Goal: Information Seeking & Learning: Learn about a topic

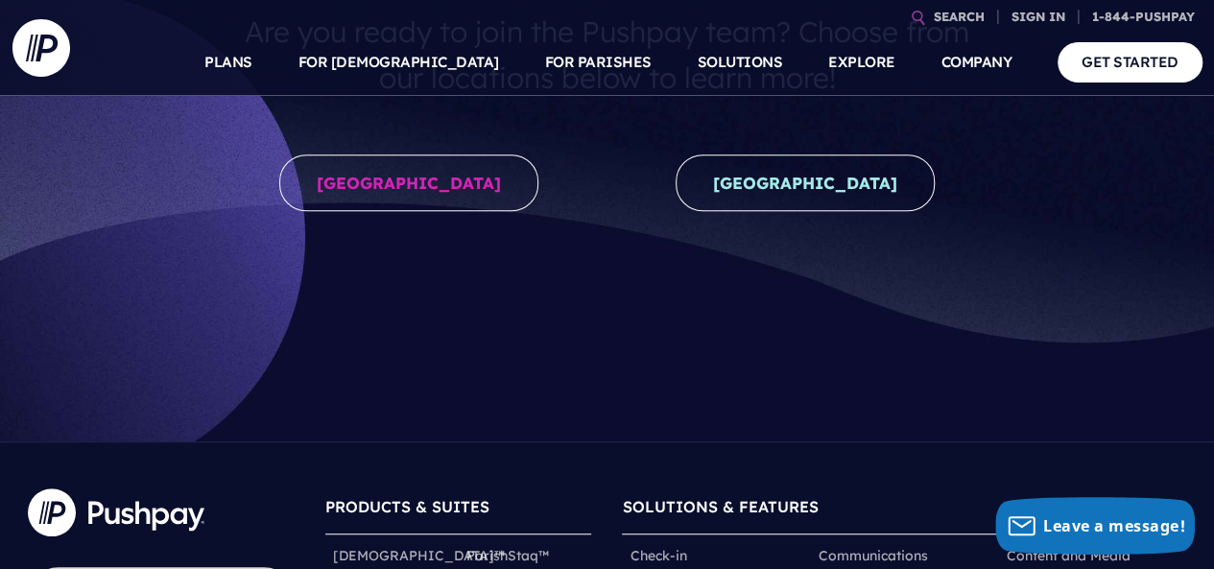
scroll to position [395, 0]
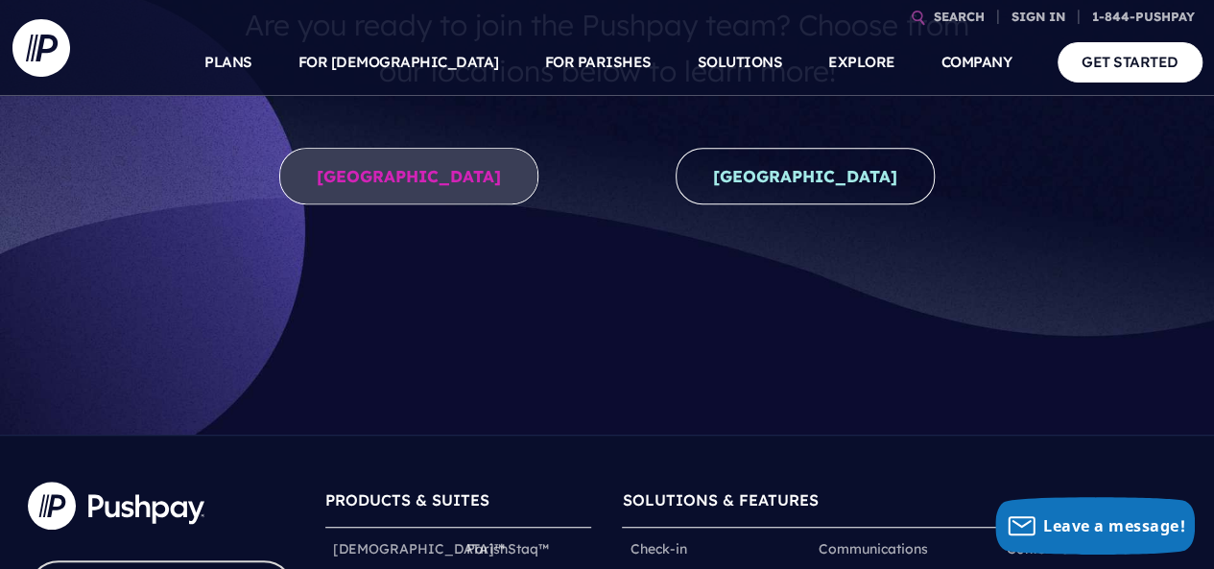
click at [385, 171] on link "United States" at bounding box center [408, 176] width 259 height 57
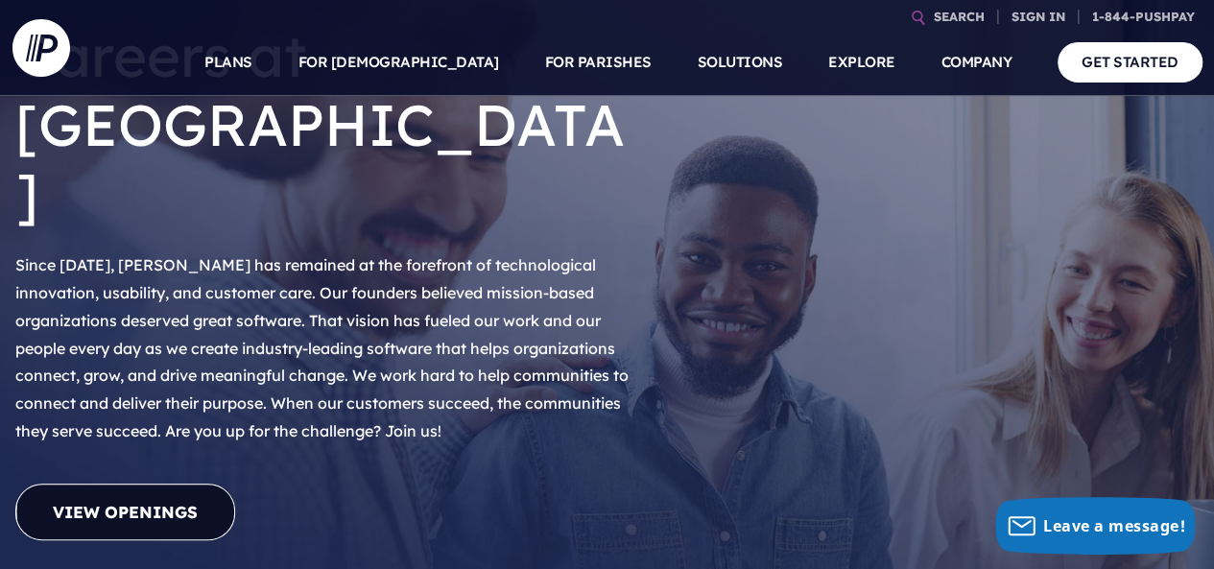
click at [213, 484] on link "View Openings" at bounding box center [125, 512] width 220 height 57
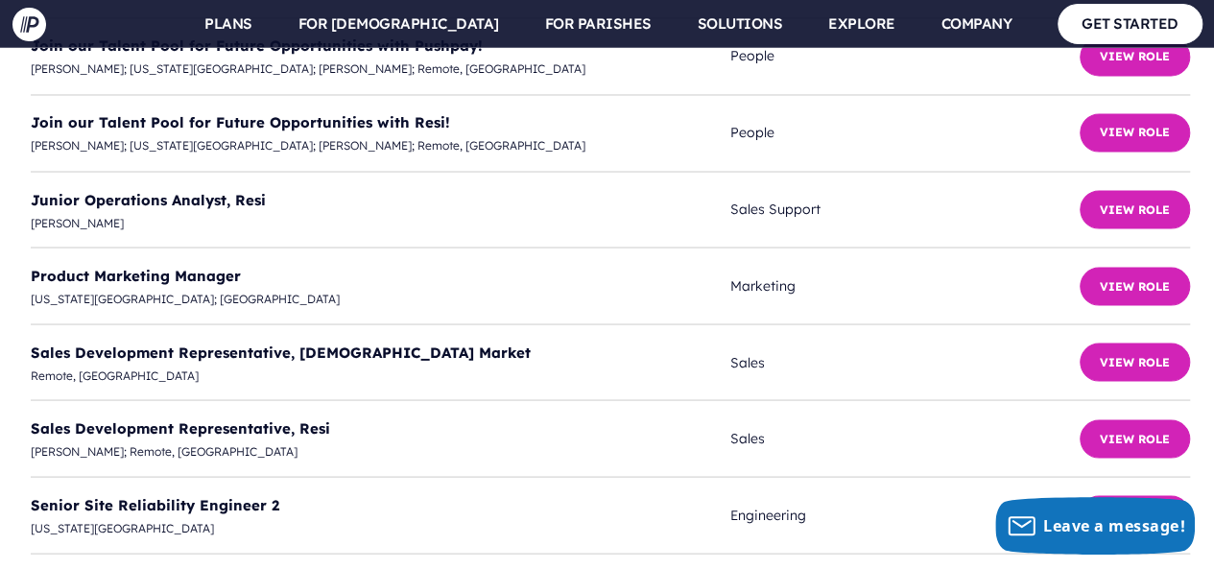
scroll to position [5299, 0]
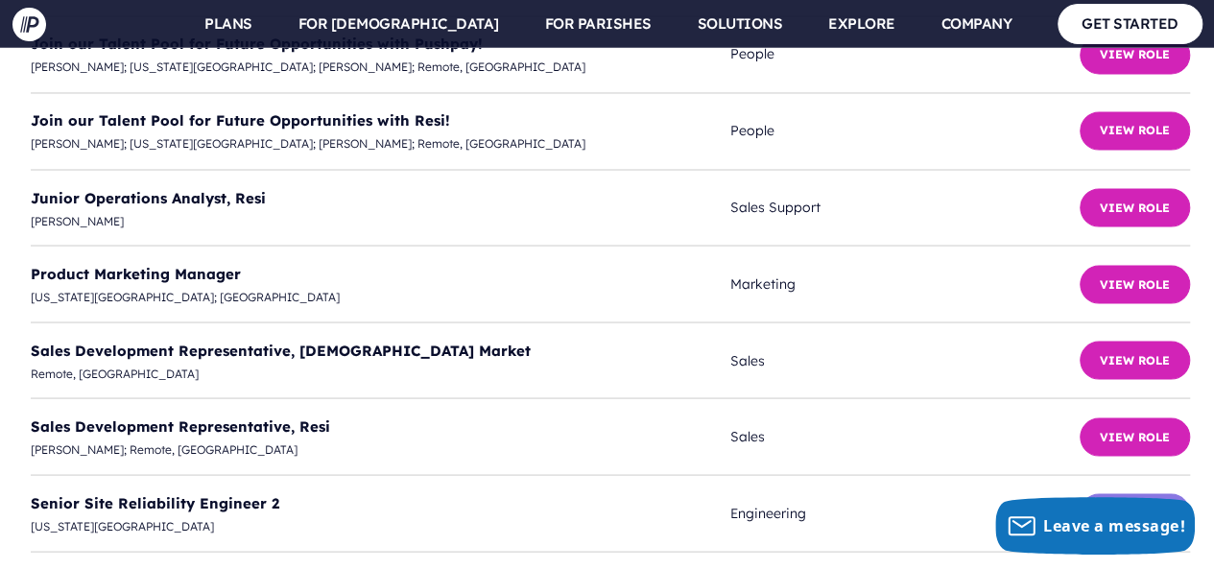
click at [1116, 493] on button "View Role" at bounding box center [1134, 512] width 110 height 38
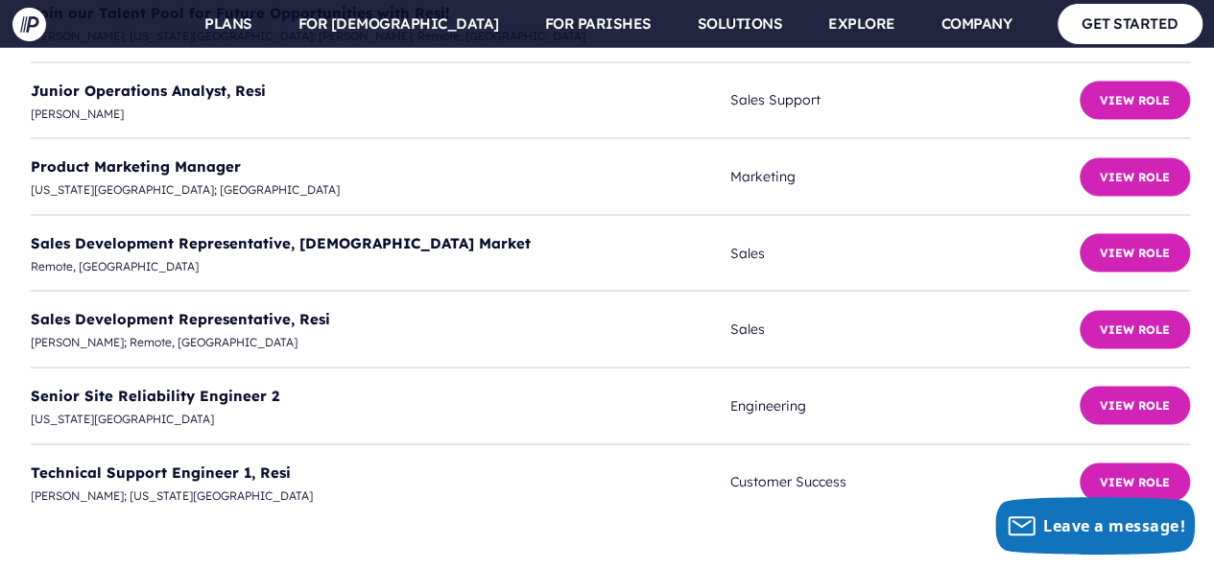
scroll to position [5409, 0]
